Goal: Communication & Community: Answer question/provide support

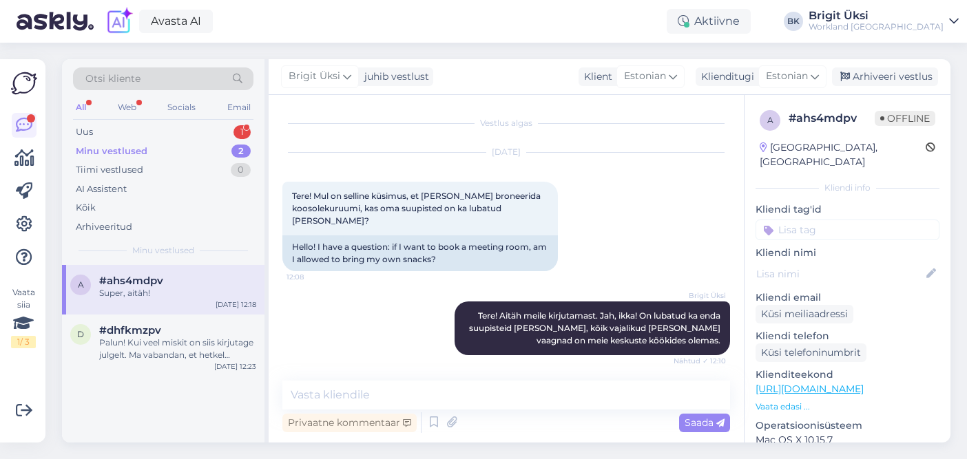
scroll to position [61, 0]
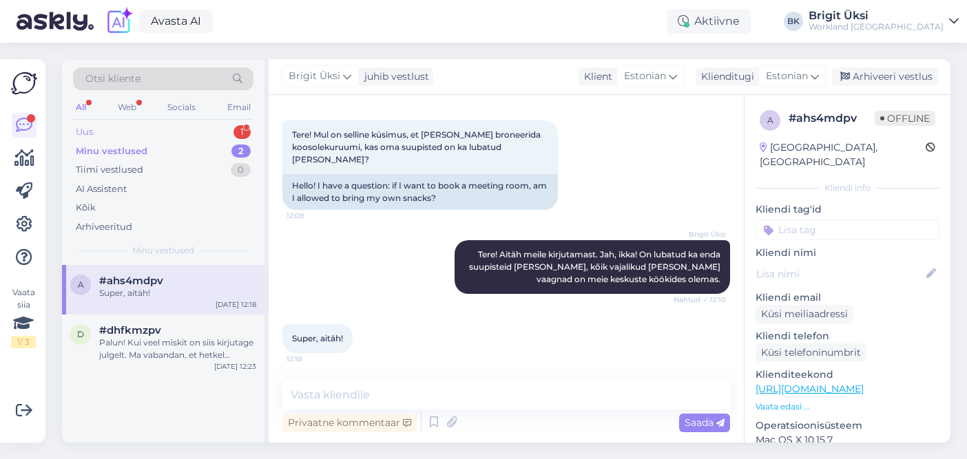
click at [137, 136] on div "Uus 1" at bounding box center [163, 132] width 180 height 19
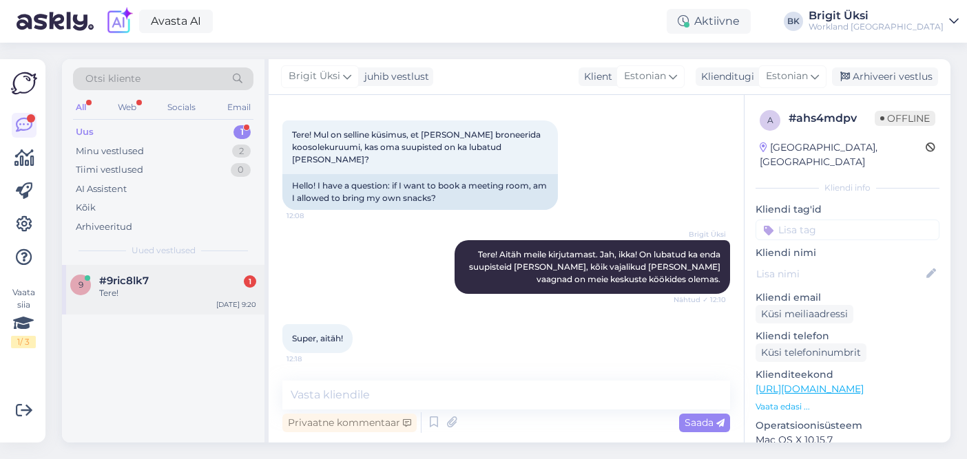
click at [147, 276] on span "#9ric8lk7" at bounding box center [124, 281] width 50 height 12
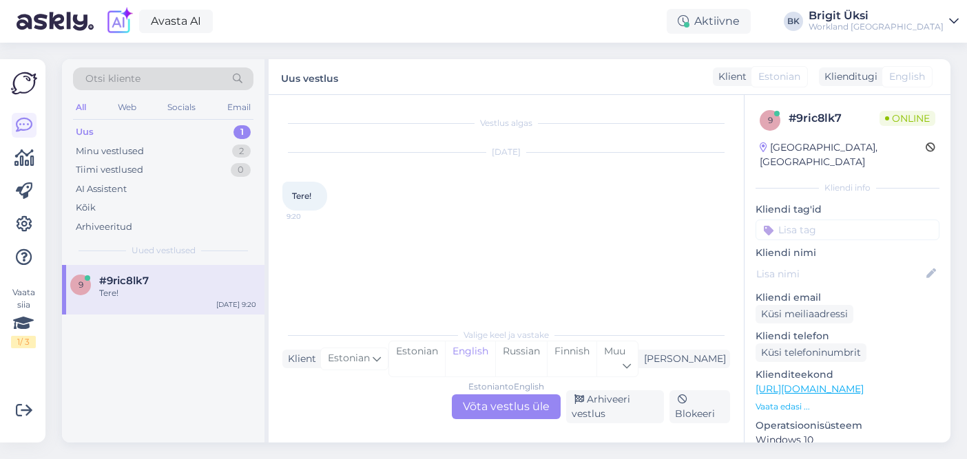
click at [490, 402] on div "Estonian to English Võta vestlus üle" at bounding box center [506, 407] width 109 height 25
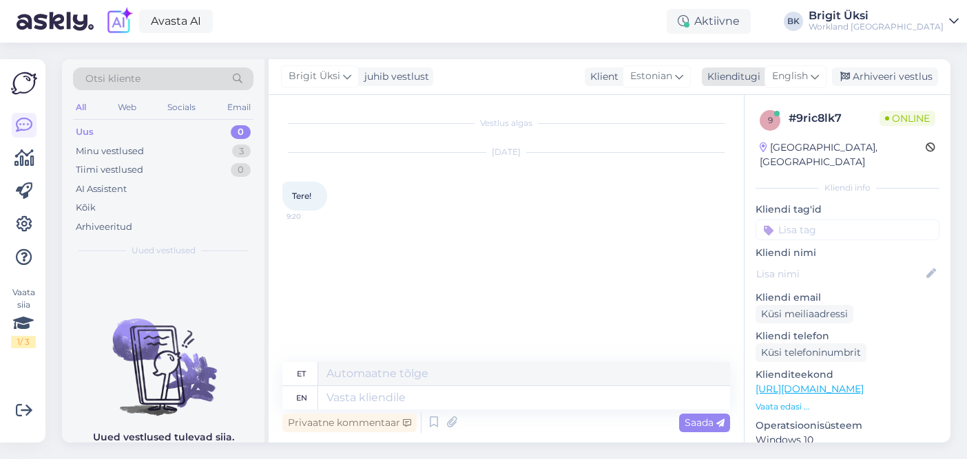
click at [820, 72] on div "English" at bounding box center [795, 76] width 62 height 22
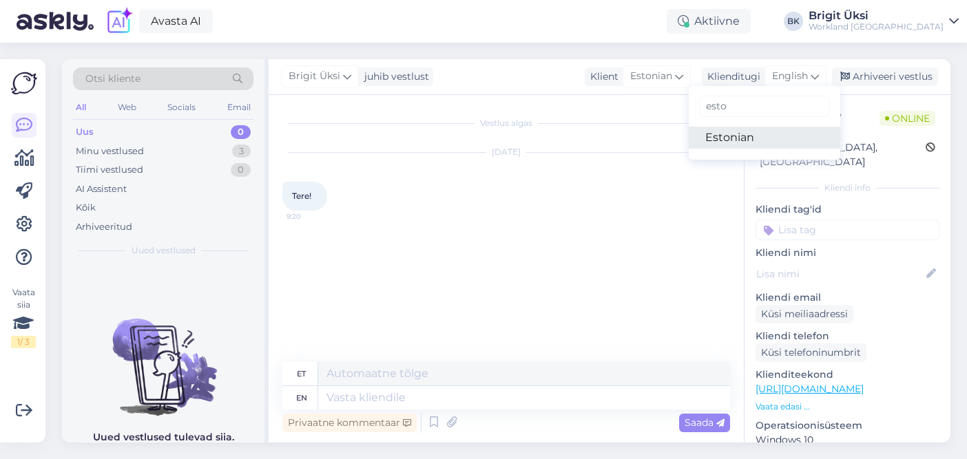
click at [740, 142] on link "Estonian" at bounding box center [765, 138] width 152 height 22
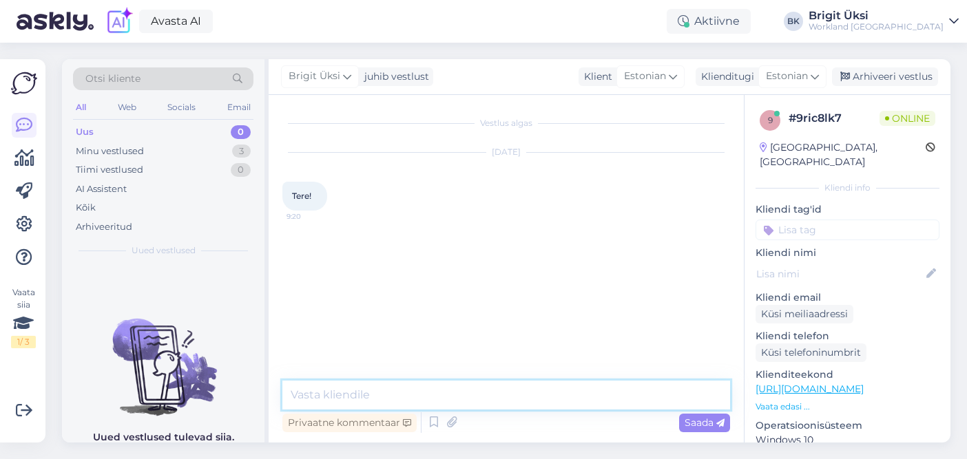
click at [470, 388] on textarea at bounding box center [506, 395] width 448 height 29
type textarea "Tere!"
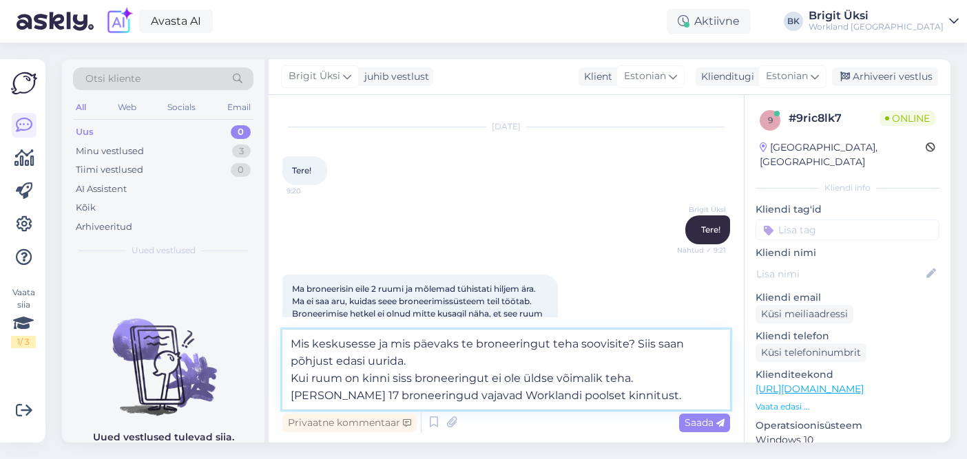
click at [404, 378] on textarea "Mis keskusesse ja mis päevaks te broneeringut teha soovisite? Siis saan põhjust…" at bounding box center [506, 370] width 448 height 80
click at [709, 375] on textarea "Mis keskusesse ja mis päevaks te broneeringut teha soovisite? Siis saan põhjust…" at bounding box center [506, 370] width 448 height 80
type textarea "Mis keskusesse ja mis päevaks te broneeringut teha soovisite? Siis saan põhjust…"
click at [686, 419] on span "Saada" at bounding box center [705, 423] width 40 height 12
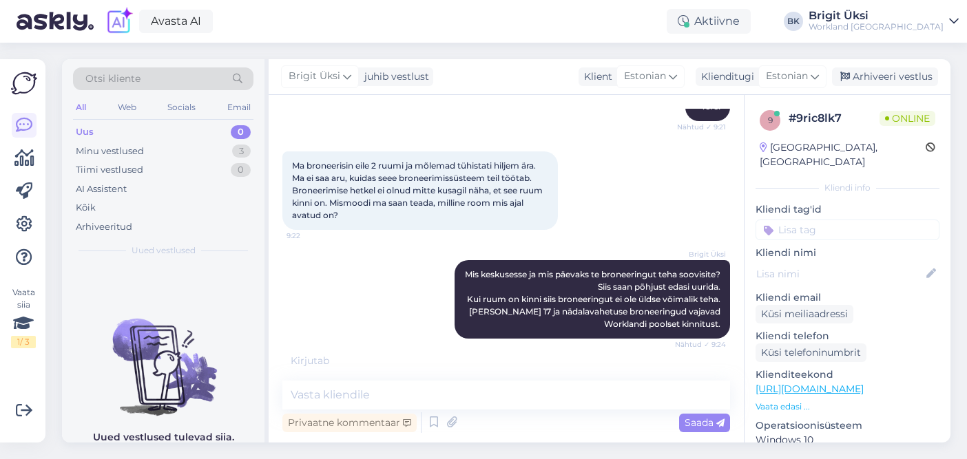
scroll to position [194, 0]
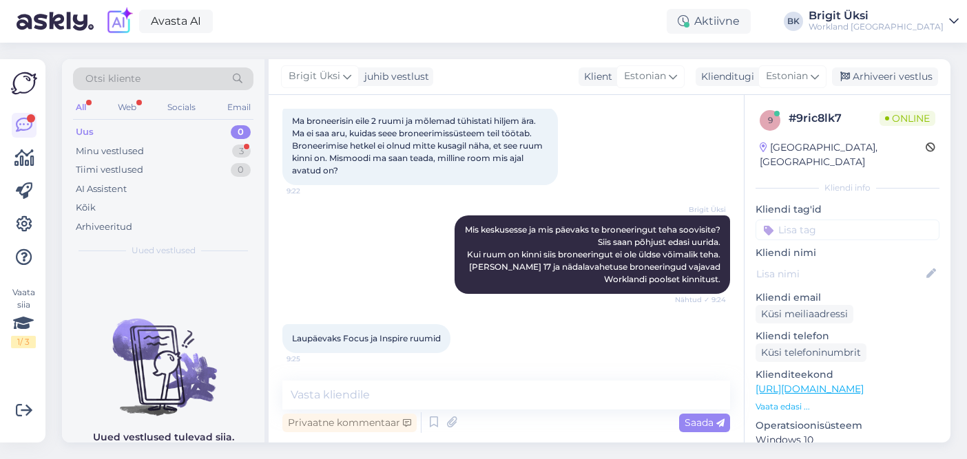
click at [520, 413] on div "Privaatne kommentaar Saada" at bounding box center [506, 423] width 448 height 26
click at [520, 402] on textarea at bounding box center [506, 395] width 448 height 29
type textarea "H"
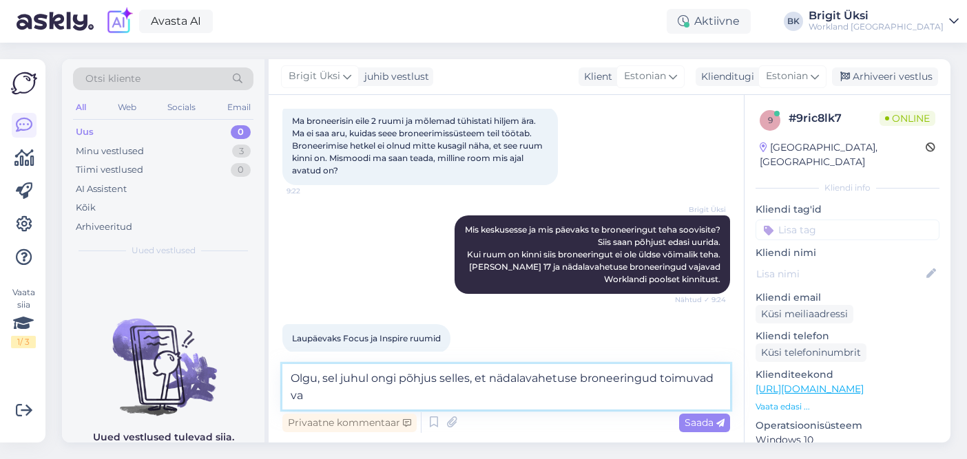
scroll to position [208, 0]
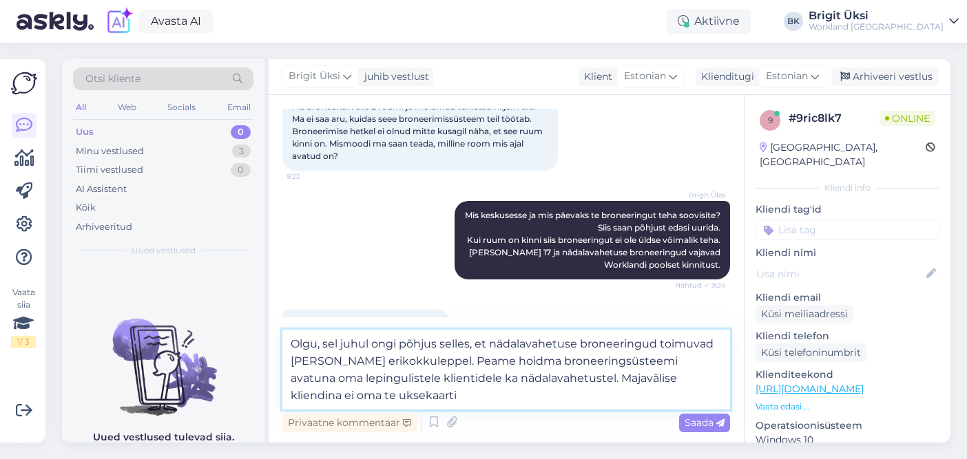
click at [545, 375] on textarea "Olgu, sel juhul ongi põhjus selles, et nädalavahetuse broneeringud toimuvad [PE…" at bounding box center [506, 370] width 448 height 80
click at [625, 397] on textarea "Olgu, sel juhul ongi põhjus selles, et nädalavahetuse broneeringud toimuvad [PE…" at bounding box center [506, 370] width 448 height 80
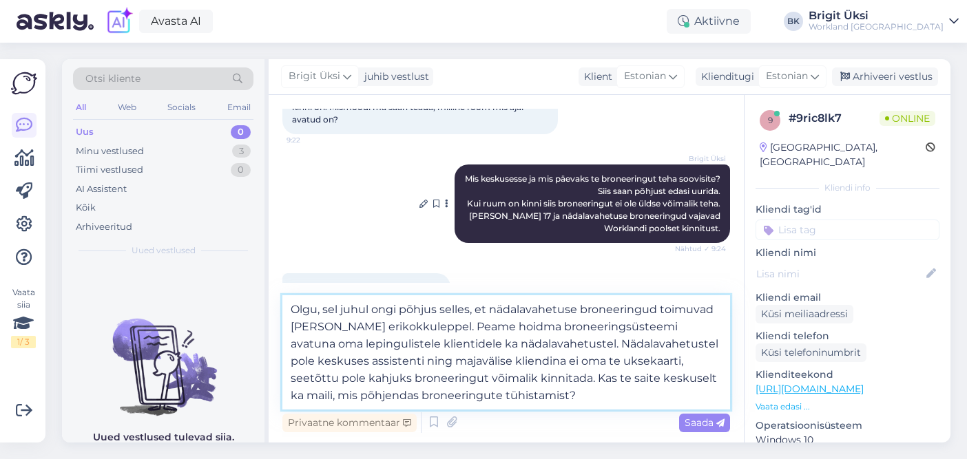
scroll to position [279, 0]
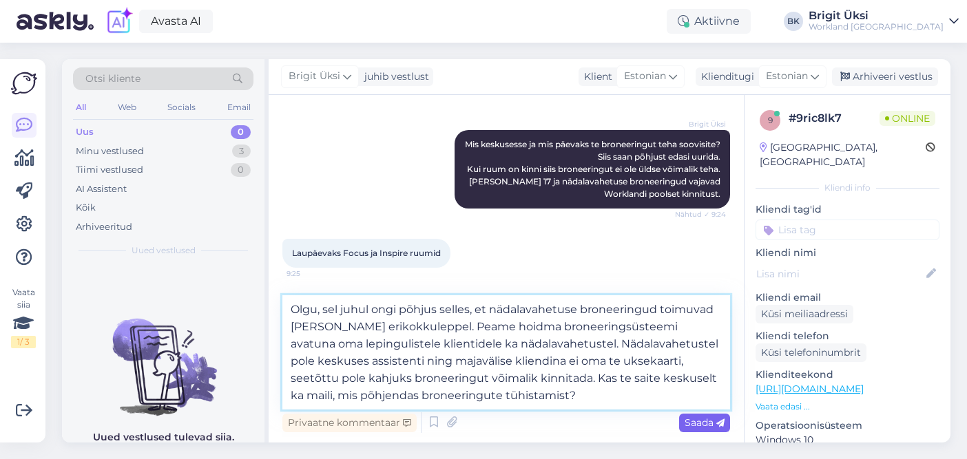
type textarea "Olgu, sel juhul ongi põhjus selles, et nädalavahetuse broneeringud toimuvad [PE…"
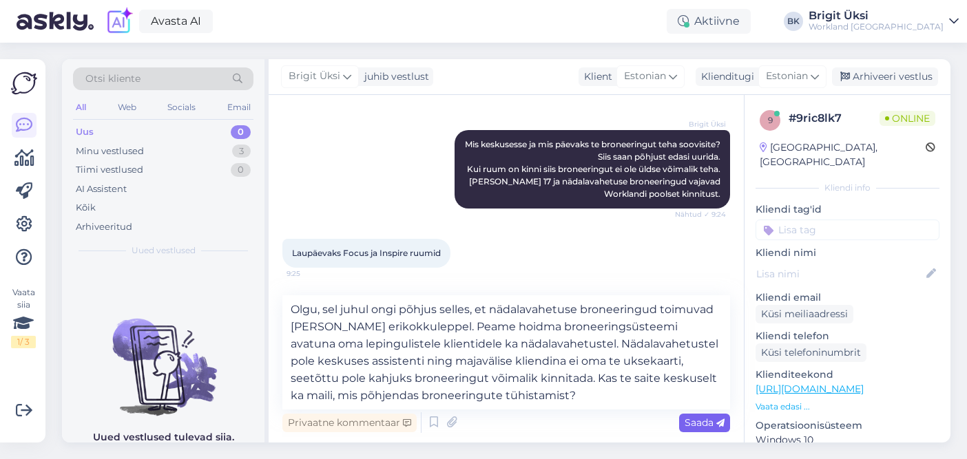
click at [688, 422] on span "Saada" at bounding box center [705, 423] width 40 height 12
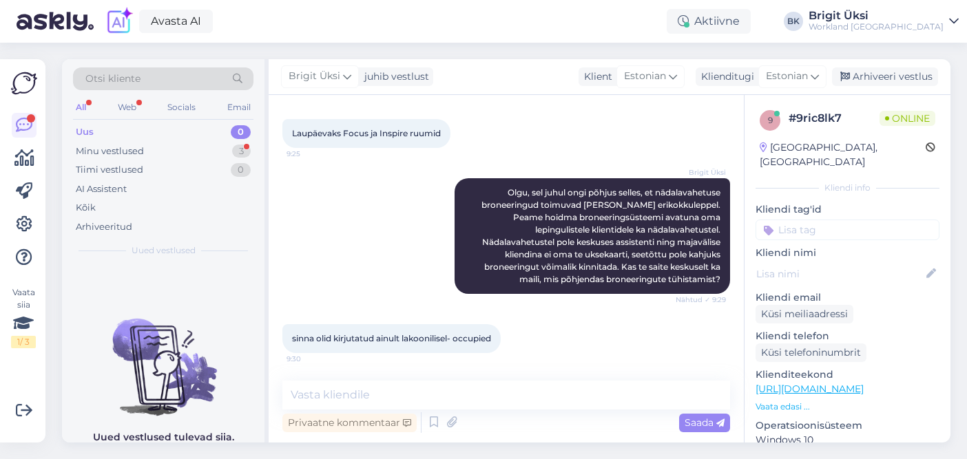
scroll to position [470, 0]
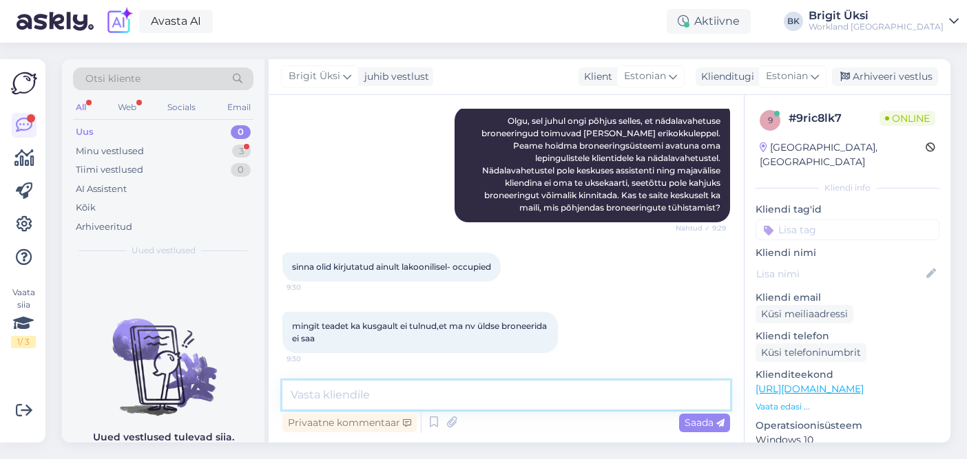
click at [329, 387] on textarea at bounding box center [506, 395] width 448 height 29
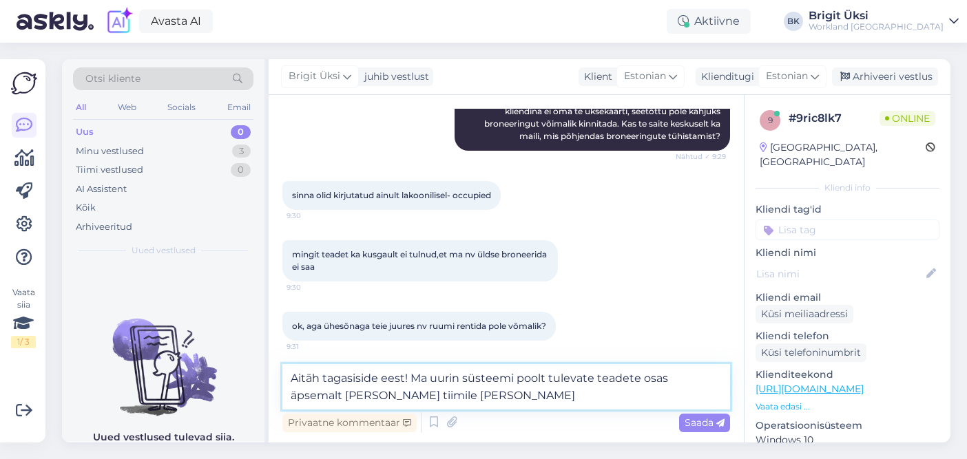
click at [667, 378] on textarea "Aitäh tagasiside eest! Ma uurin süsteemi poolt tulevate teadete osas äpsemalt […" at bounding box center [506, 386] width 448 height 45
click at [526, 388] on textarea "Aitäh tagasiside eest! Ma uurin süsteemi poolt tulevate teadete osas täpsemalt …" at bounding box center [506, 386] width 448 height 45
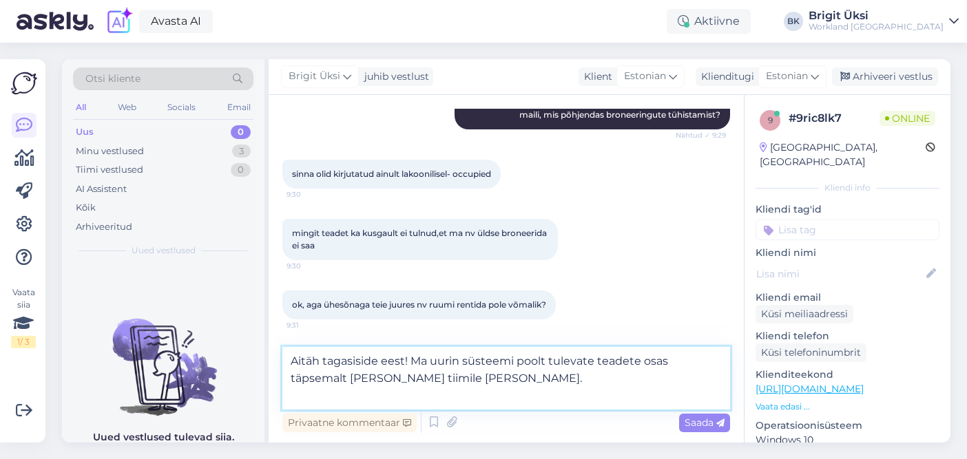
scroll to position [576, 0]
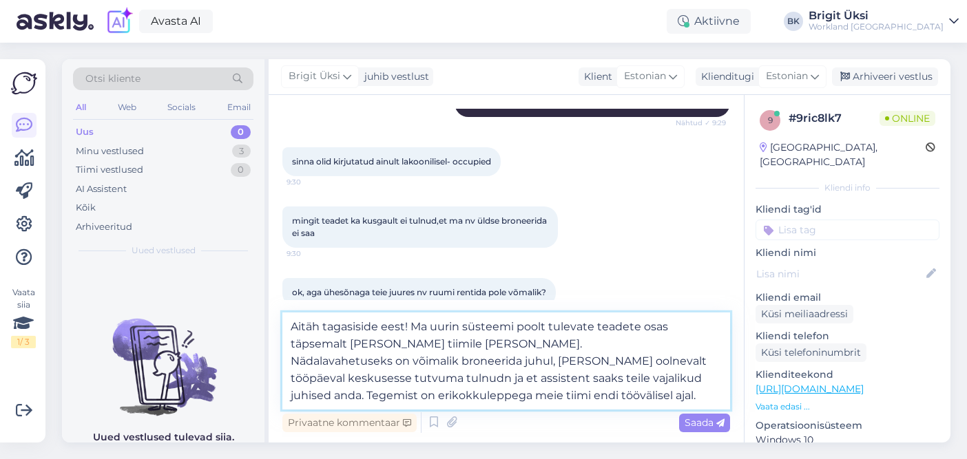
click at [623, 363] on textarea "Aitäh tagasiside eest! Ma uurin süsteemi poolt tulevate teadete osas täpsemalt …" at bounding box center [506, 361] width 448 height 97
click at [448, 382] on textarea "Aitäh tagasiside eest! Ma uurin süsteemi poolt tulevate teadete osas täpsemalt …" at bounding box center [506, 361] width 448 height 97
click at [456, 378] on textarea "Aitäh tagasiside eest! Ma uurin süsteemi poolt tulevate teadete osas täpsemalt …" at bounding box center [506, 361] width 448 height 97
type textarea "Aitäh tagasiside eest! Ma uurin süsteemi poolt tulevate teadete osas täpsemalt …"
click at [698, 427] on span "Saada" at bounding box center [705, 423] width 40 height 12
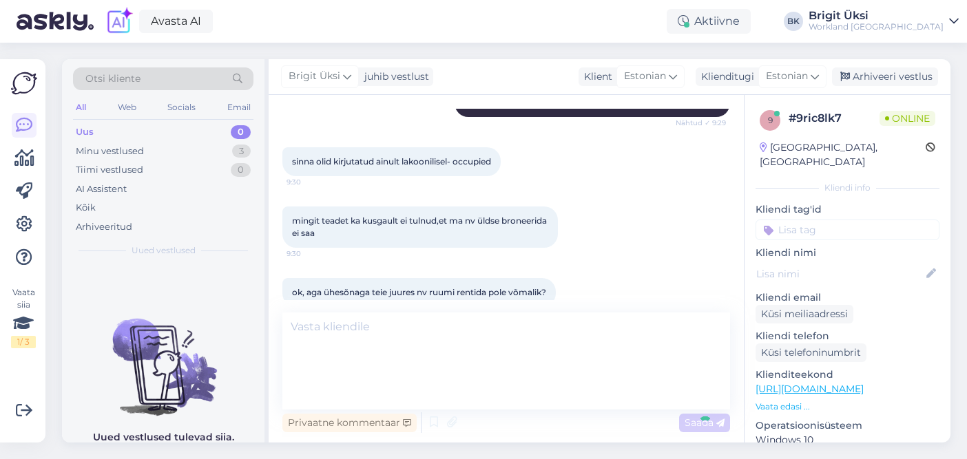
scroll to position [663, 0]
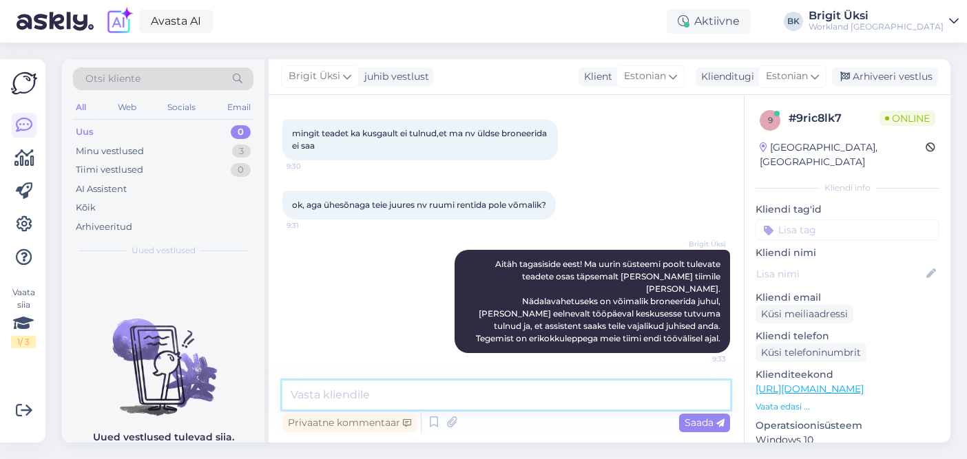
click at [646, 401] on textarea at bounding box center [506, 395] width 448 height 29
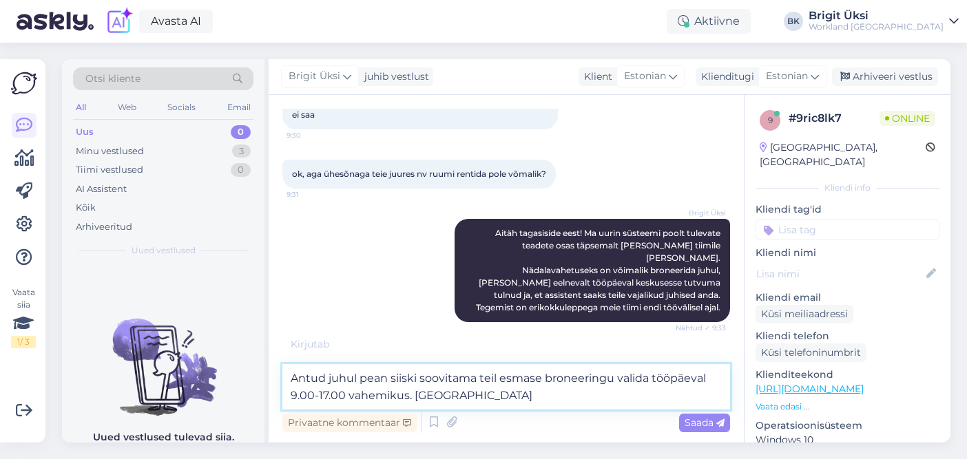
scroll to position [680, 0]
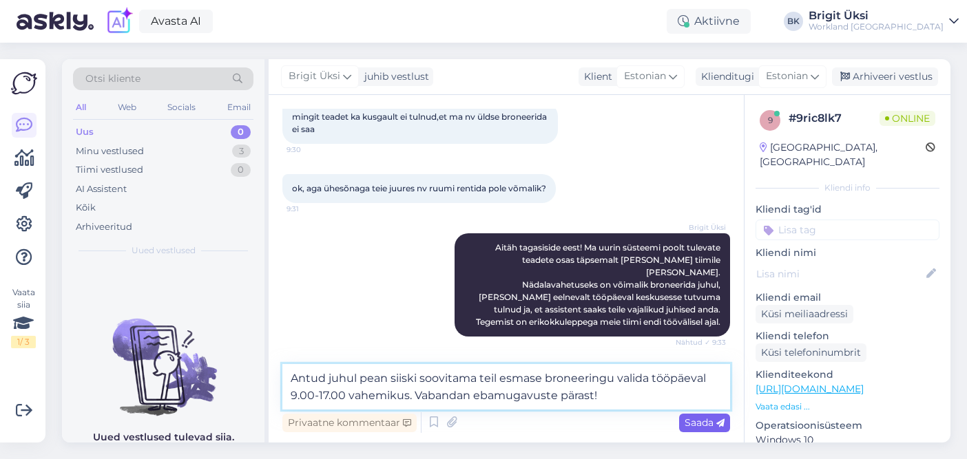
type textarea "Antud juhul pean siiski soovitama teil esmase broneeringu valida tööpäeval 9.00…"
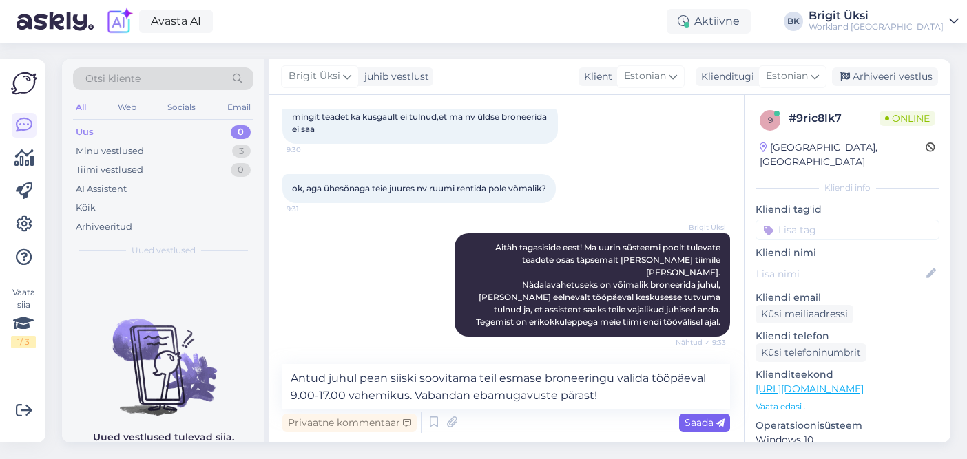
click at [683, 423] on div "Saada" at bounding box center [704, 423] width 51 height 19
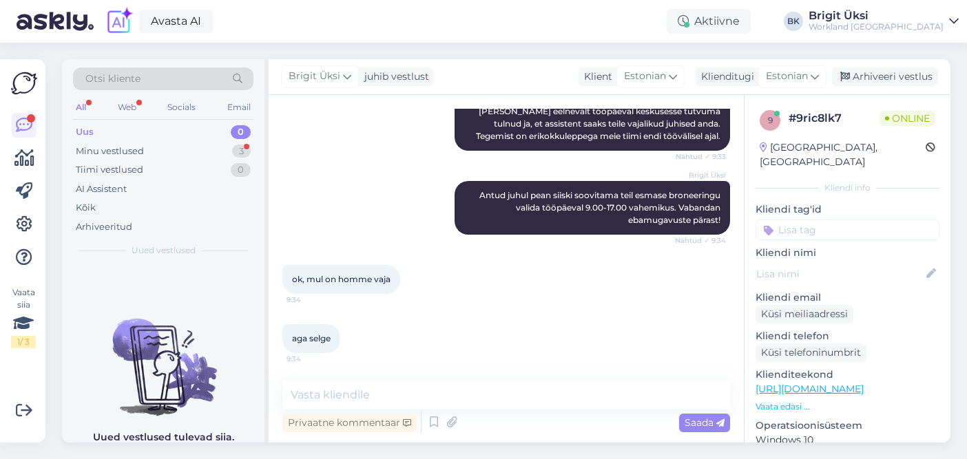
scroll to position [925, 0]
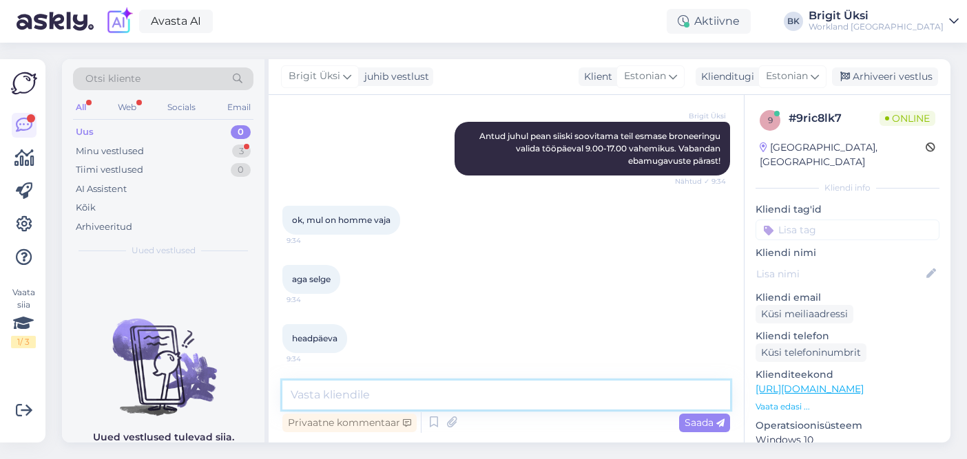
click at [300, 392] on textarea at bounding box center [506, 395] width 448 height 29
type textarea "Ilusat päeva! Nägemiseni ehk mõnel teisel korral!"
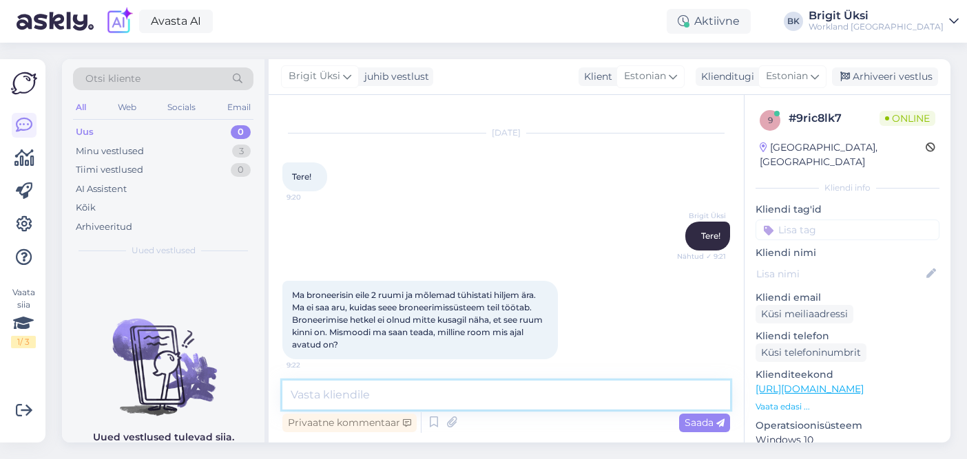
scroll to position [23, 0]
